Goal: Information Seeking & Learning: Obtain resource

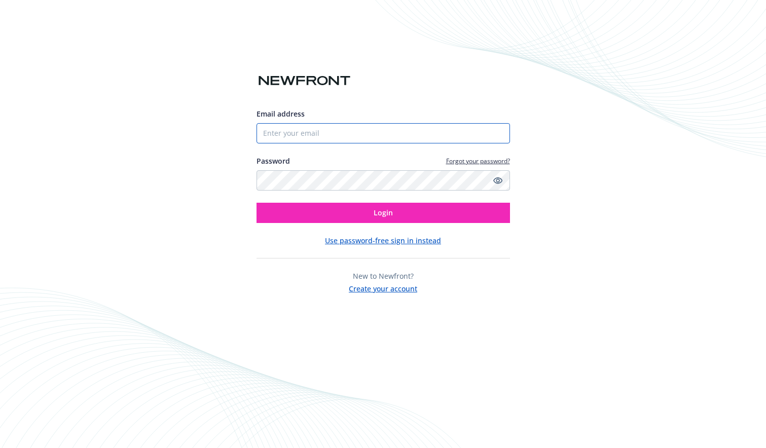
click at [302, 131] on input "Email address" at bounding box center [383, 133] width 253 height 20
type input "[PERSON_NAME][EMAIL_ADDRESS][PERSON_NAME][DOMAIN_NAME]"
click at [362, 224] on div "Email address tiffany.peacock@chartbeat.com Password Forgot your password? Logi…" at bounding box center [383, 201] width 253 height 186
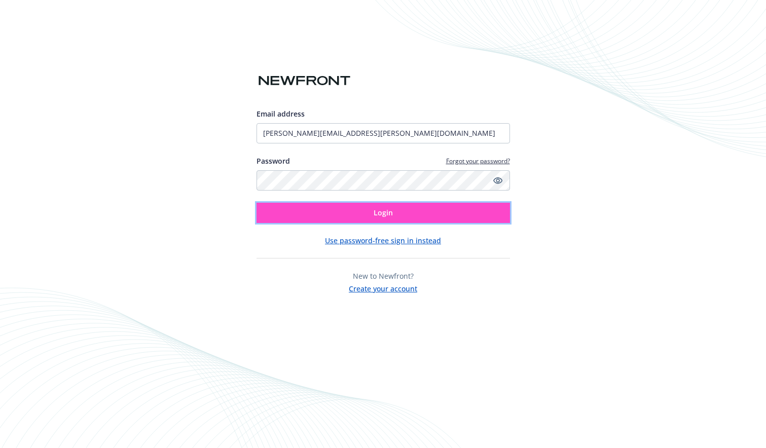
click at [363, 216] on button "Login" at bounding box center [383, 213] width 253 height 20
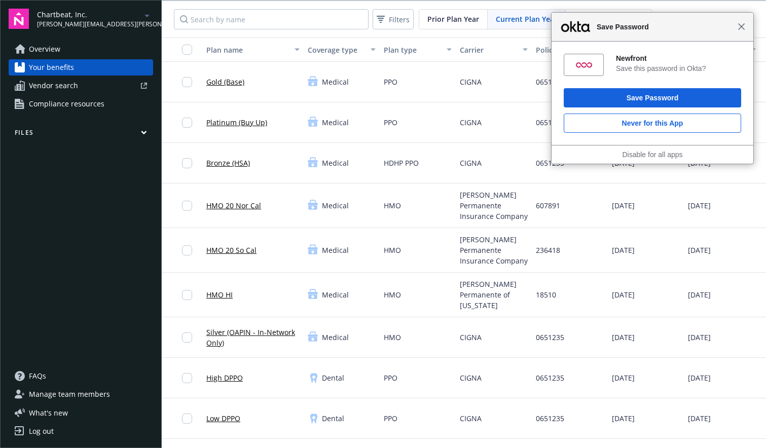
click at [738, 26] on span "Close" at bounding box center [742, 27] width 8 height 8
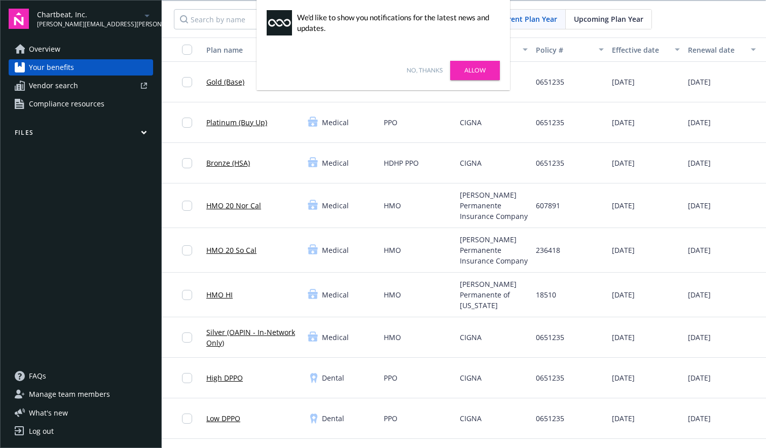
click at [61, 107] on span "Compliance resources" at bounding box center [67, 104] width 76 height 16
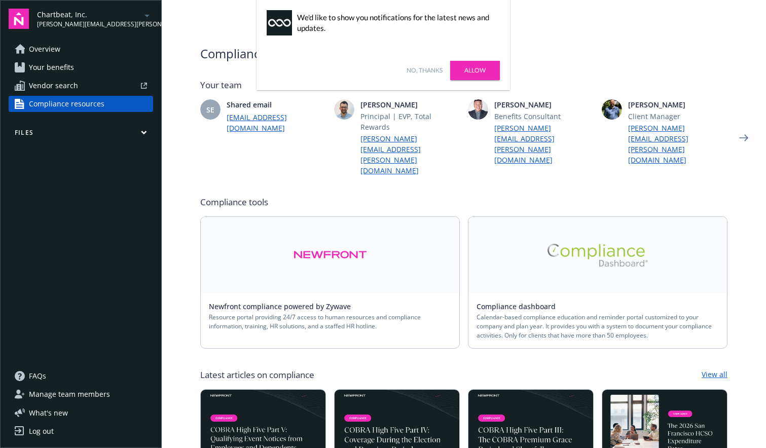
click at [462, 72] on link "Allow" at bounding box center [475, 70] width 50 height 19
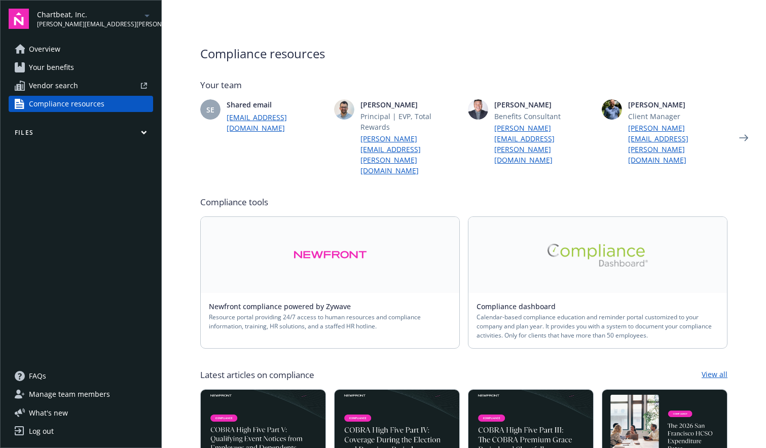
click at [569, 234] on link at bounding box center [597, 255] width 259 height 76
